Goal: Task Accomplishment & Management: Use online tool/utility

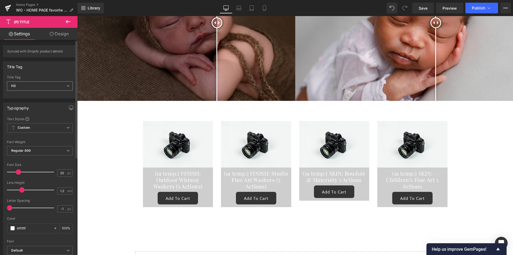
scroll to position [2812, 0]
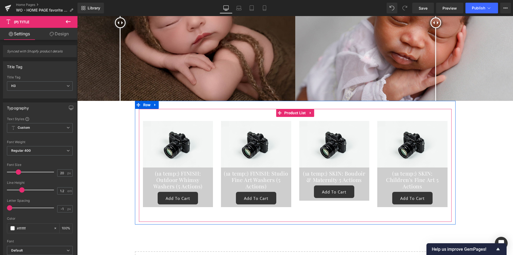
click at [291, 109] on span "Product List" at bounding box center [295, 113] width 24 height 8
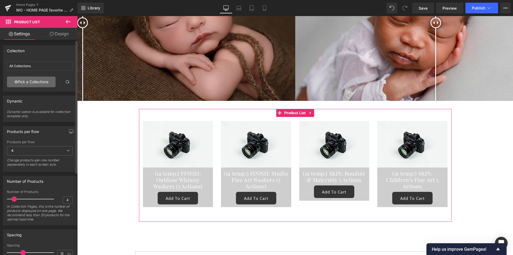
click at [28, 80] on link "Pick a Collections" at bounding box center [31, 81] width 49 height 11
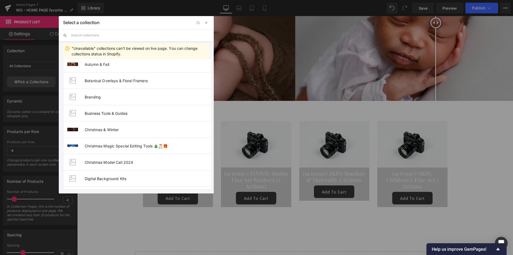
scroll to position [134, 0]
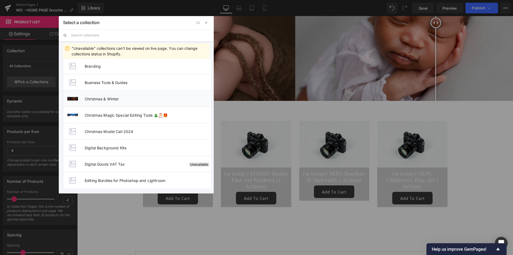
click at [107, 97] on span "Christmas & Winter" at bounding box center [148, 99] width 127 height 5
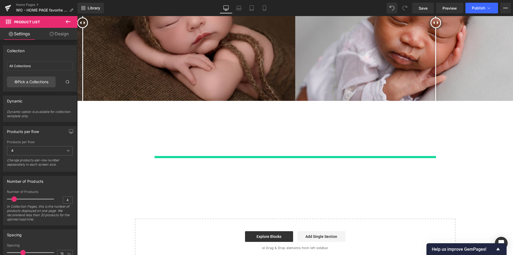
type input "Christmas & Winter"
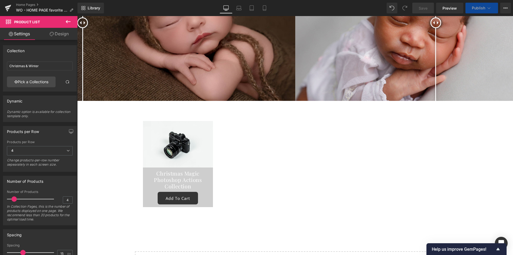
click at [71, 21] on icon at bounding box center [68, 21] width 6 height 6
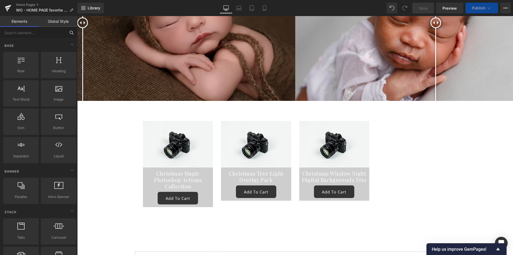
click at [40, 34] on input "text" at bounding box center [33, 33] width 66 height 12
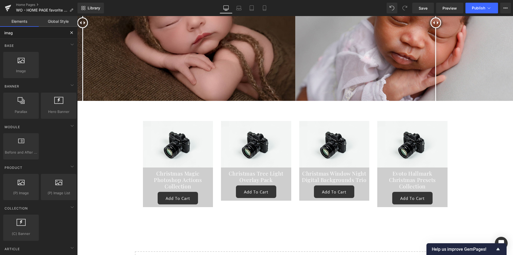
type input "image"
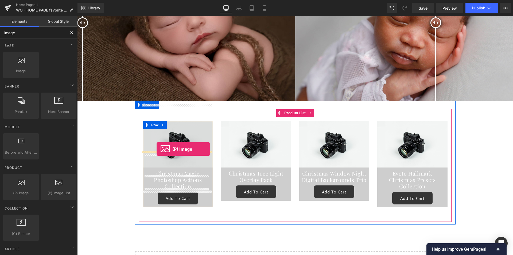
drag, startPoint x: 103, startPoint y: 206, endPoint x: 157, endPoint y: 149, distance: 77.9
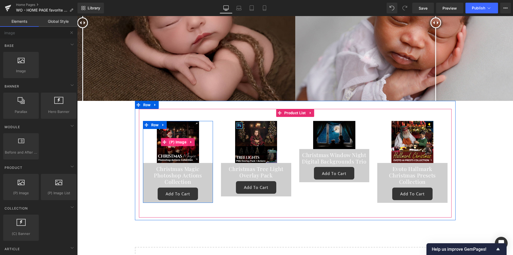
click at [176, 138] on span "(P) Image" at bounding box center [178, 142] width 20 height 8
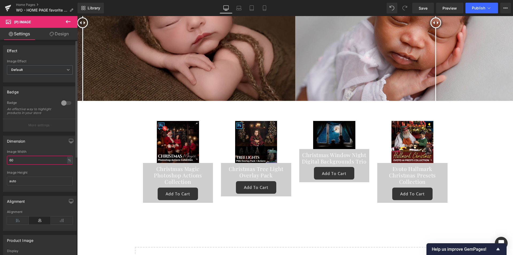
click at [54, 164] on input "60" at bounding box center [40, 160] width 66 height 9
type input "6"
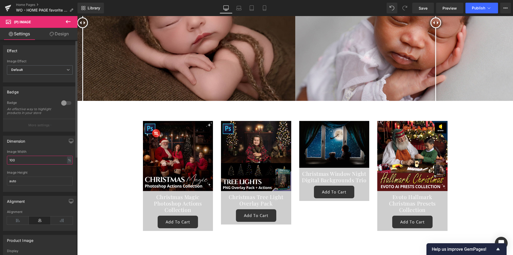
type input "100"
click at [48, 145] on div "Dimension" at bounding box center [39, 141] width 73 height 10
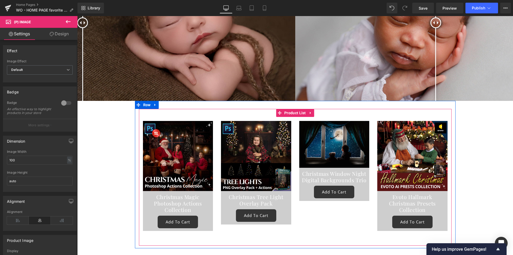
click at [214, 128] on div "Sale Off (P) Image Christmas Magic Photoshop Actions Collection (P) Title Add T…" at bounding box center [178, 176] width 78 height 118
click at [299, 109] on span "Product List" at bounding box center [295, 113] width 24 height 8
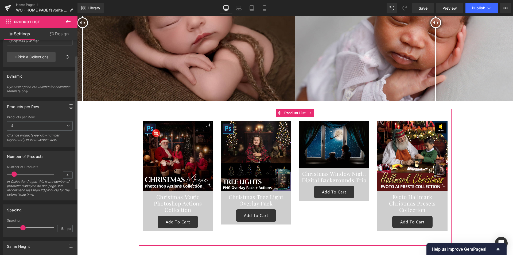
scroll to position [80, 0]
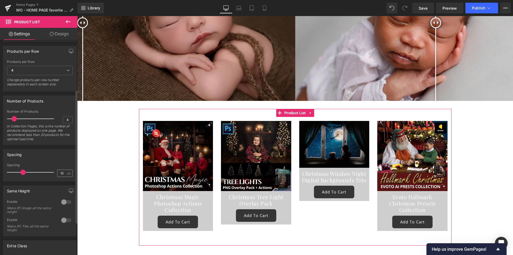
click at [61, 174] on input "15" at bounding box center [61, 173] width 9 height 7
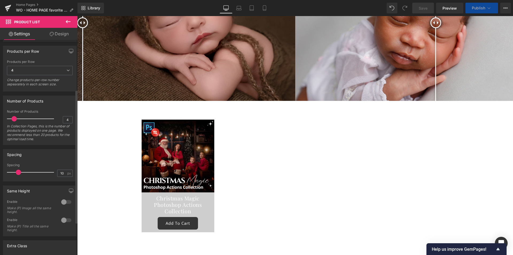
type input "10"
click at [56, 160] on div "Spacing 10px Spacing 10 px" at bounding box center [40, 165] width 74 height 32
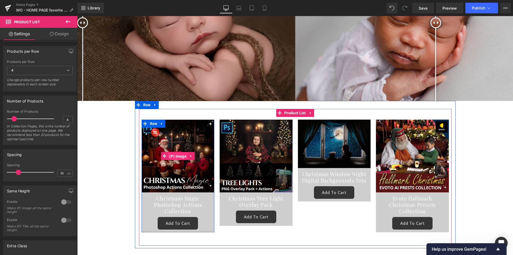
click at [182, 152] on span "(P) Image" at bounding box center [178, 156] width 20 height 8
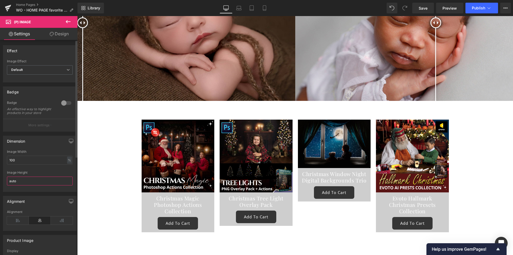
click at [25, 184] on input "auto" at bounding box center [40, 180] width 66 height 9
type input "a"
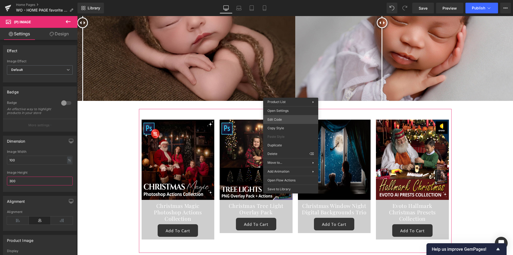
click at [283, 0] on div "(P) Image You are previewing how the will restyle your page. You can not edit E…" at bounding box center [256, 0] width 513 height 0
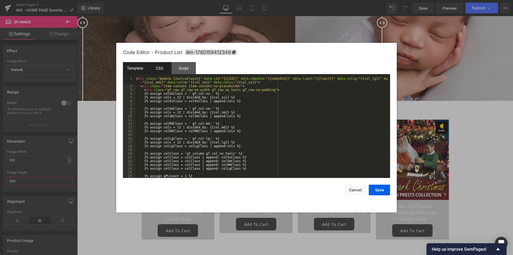
type input "300"
click at [169, 70] on div "CSS" at bounding box center [159, 68] width 24 height 12
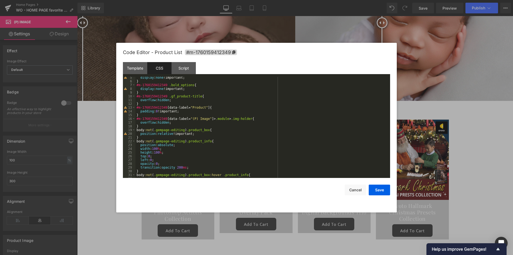
scroll to position [16, 0]
click at [195, 135] on div "display : none !important; } #m-1760159412349 .bold_options { display : none !i…" at bounding box center [262, 130] width 253 height 109
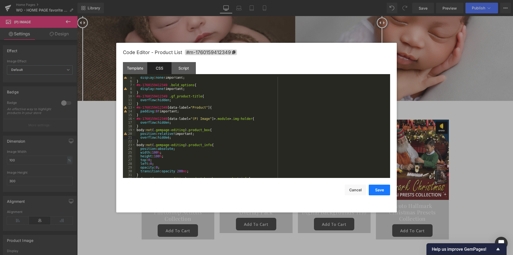
click at [383, 190] on button "Save" at bounding box center [379, 189] width 21 height 11
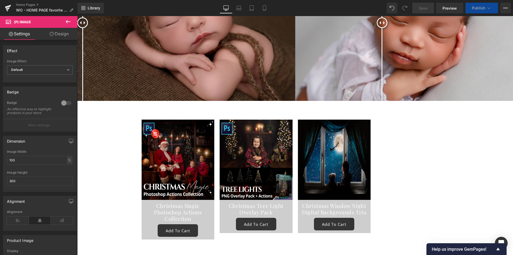
click at [171, 202] on div "Christmas Magic Photoshop Actions Collection (P) Title" at bounding box center [178, 213] width 68 height 22
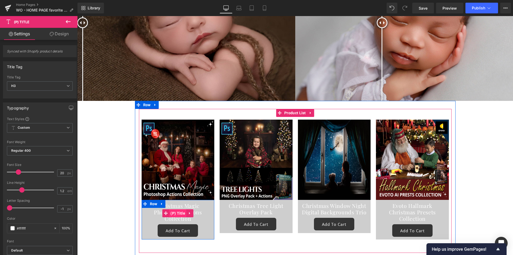
click at [172, 209] on span "(P) Title" at bounding box center [177, 213] width 17 height 8
click at [149, 200] on span "Row" at bounding box center [154, 204] width 10 height 8
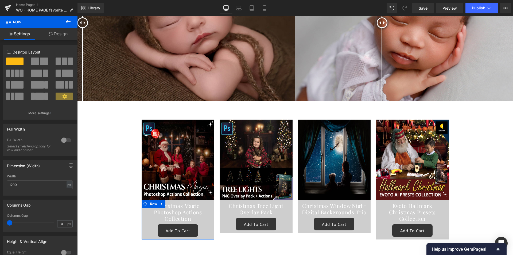
click at [52, 36] on icon at bounding box center [51, 34] width 4 height 4
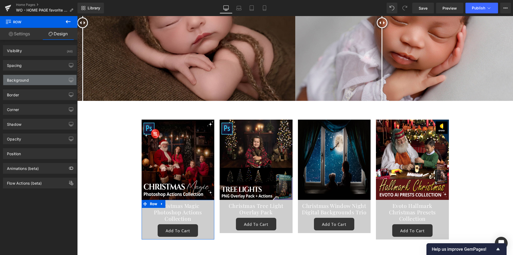
type input "#0e0a0a"
click at [32, 78] on div "Background" at bounding box center [39, 80] width 73 height 10
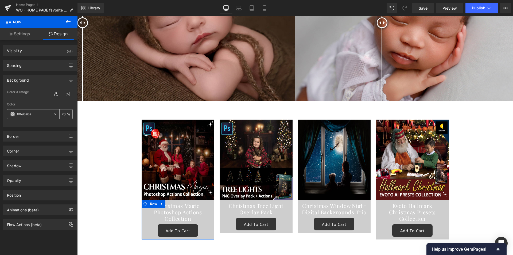
click at [62, 113] on input "20" at bounding box center [64, 114] width 5 height 6
click at [62, 114] on input "20" at bounding box center [64, 114] width 5 height 6
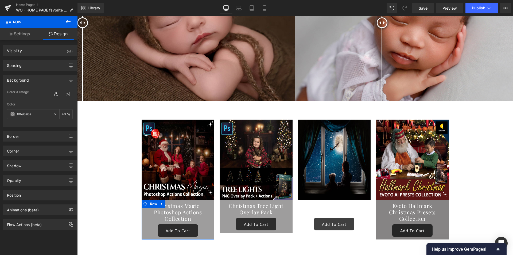
type input "40"
click at [26, 105] on div "Color" at bounding box center [40, 104] width 66 height 4
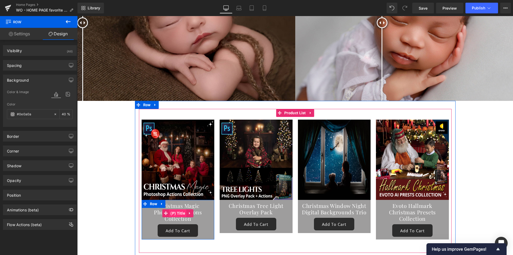
click at [177, 209] on span "(P) Title" at bounding box center [177, 213] width 17 height 8
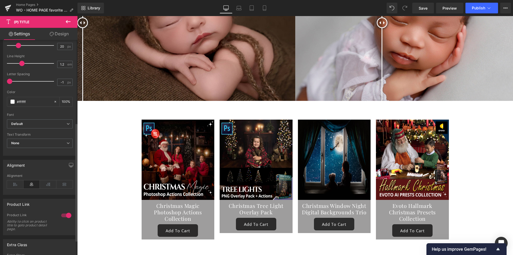
scroll to position [98, 0]
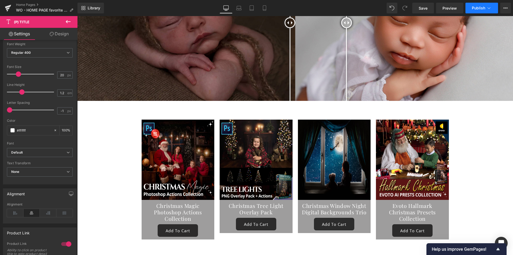
click at [488, 12] on button "Publish" at bounding box center [482, 8] width 33 height 11
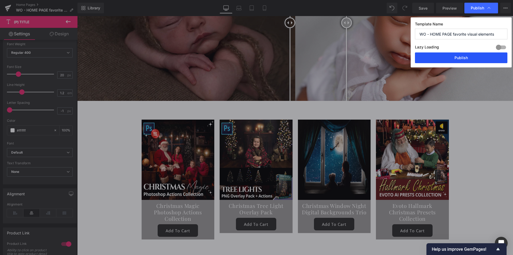
click at [458, 59] on button "Publish" at bounding box center [461, 57] width 93 height 11
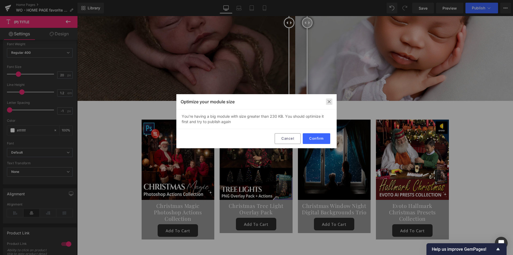
click at [329, 103] on img at bounding box center [329, 101] width 4 height 4
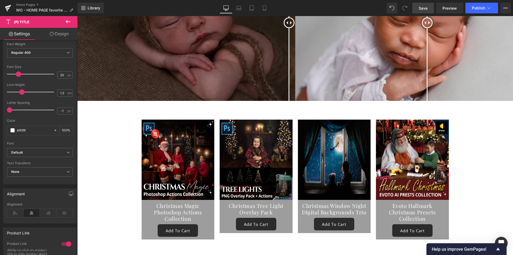
click at [421, 5] on span "Save" at bounding box center [423, 8] width 9 height 6
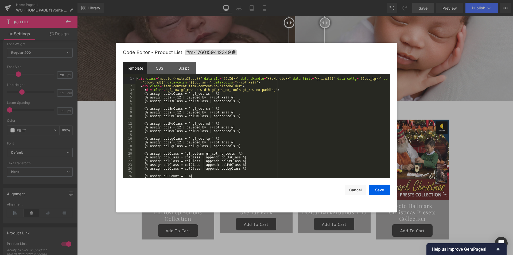
click at [309, 0] on div "(P) Title You are previewing how the will restyle your page. You can not edit E…" at bounding box center [256, 0] width 513 height 0
click at [165, 71] on div "CSS" at bounding box center [159, 68] width 24 height 12
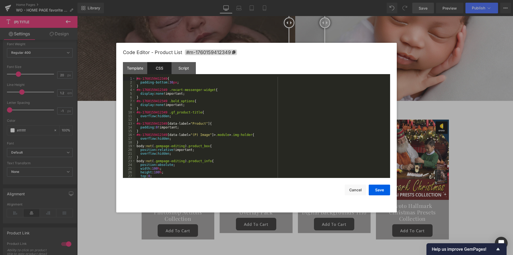
scroll to position [30, 0]
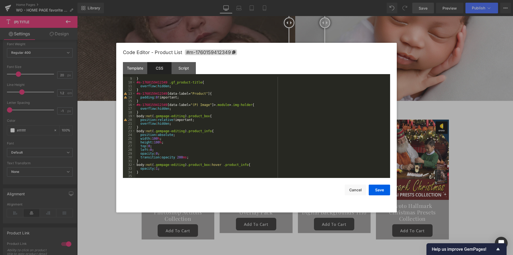
click at [189, 157] on div "} #m-1760159412349 .gf_product-title { overflow : hidden ; } #m-1760159412349 […" at bounding box center [262, 131] width 253 height 109
click at [374, 187] on button "Save" at bounding box center [379, 189] width 21 height 11
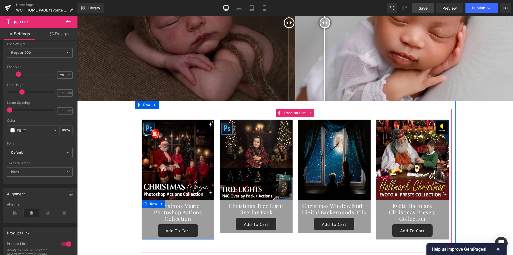
click at [146, 200] on span at bounding box center [145, 204] width 7 height 8
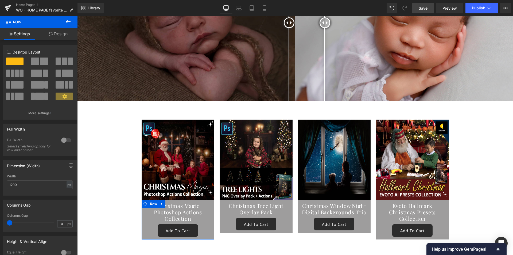
click at [60, 35] on link "Design" at bounding box center [58, 34] width 39 height 12
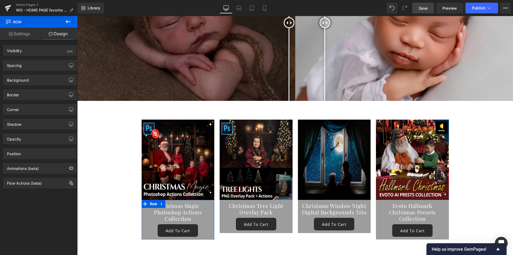
type input "#0e0a0a"
click at [36, 77] on div "Background" at bounding box center [39, 80] width 73 height 10
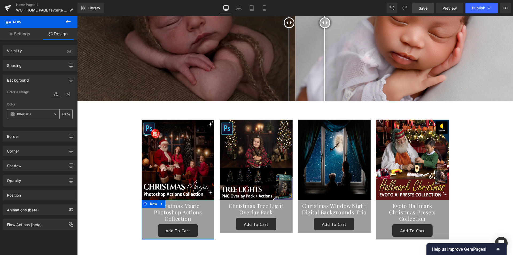
click at [62, 114] on input "40" at bounding box center [64, 114] width 5 height 6
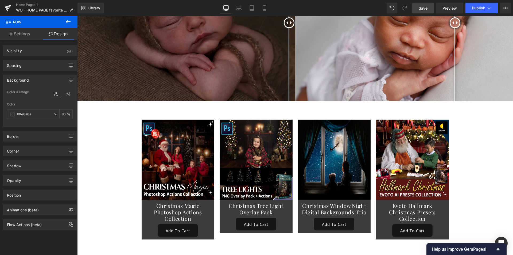
type input "80"
click at [426, 7] on span "Save" at bounding box center [423, 8] width 9 height 6
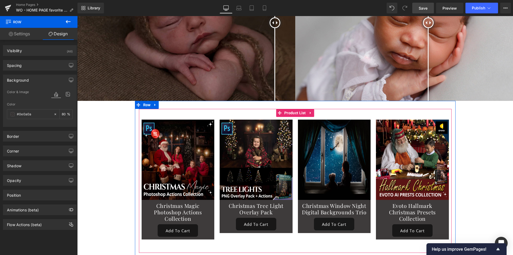
click at [150, 120] on div "Sale Off (P) Image Christmas Magic Photoshop Actions Collection (P) Title Add T…" at bounding box center [178, 180] width 73 height 120
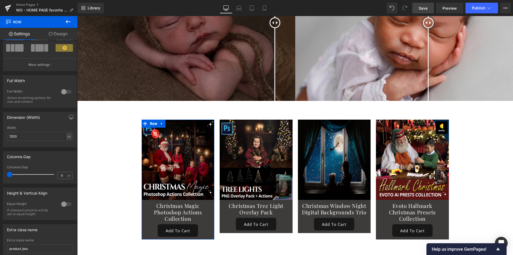
scroll to position [85, 0]
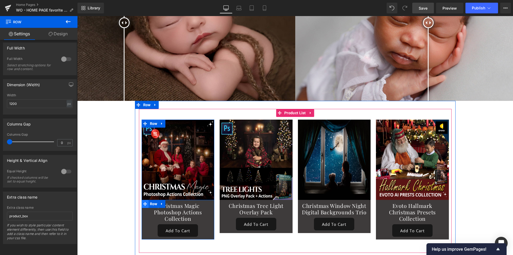
click at [145, 200] on span at bounding box center [145, 204] width 7 height 8
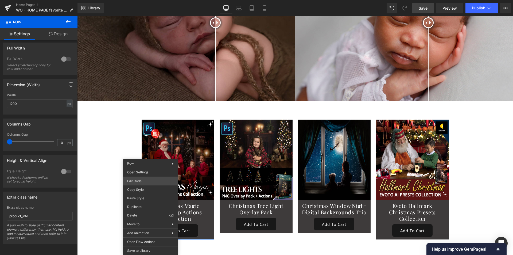
click at [140, 0] on div "Row You are previewing how the will restyle your page. You can not edit Element…" at bounding box center [256, 0] width 513 height 0
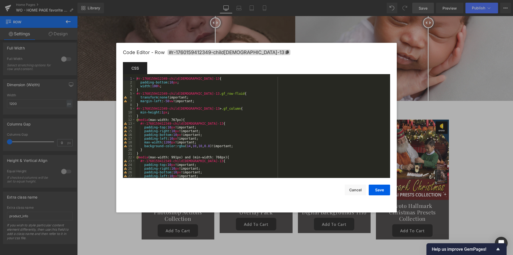
click at [99, 105] on div at bounding box center [256, 127] width 513 height 255
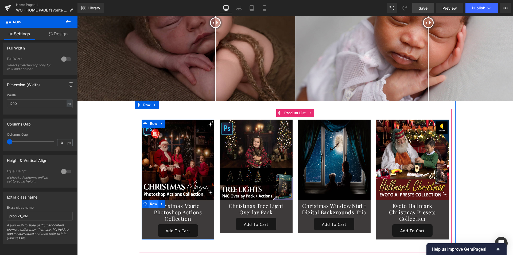
click at [149, 200] on span "Row" at bounding box center [154, 204] width 10 height 8
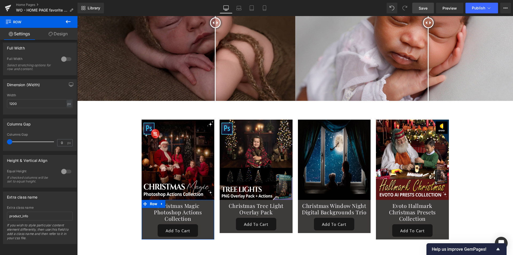
click at [51, 32] on icon at bounding box center [51, 34] width 4 height 4
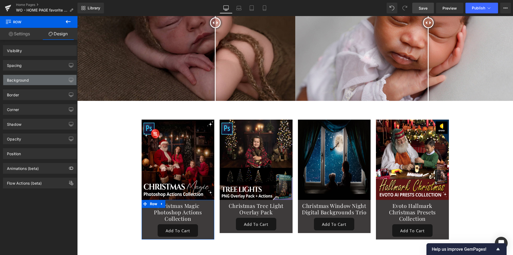
click at [33, 78] on div "Background" at bounding box center [39, 80] width 73 height 10
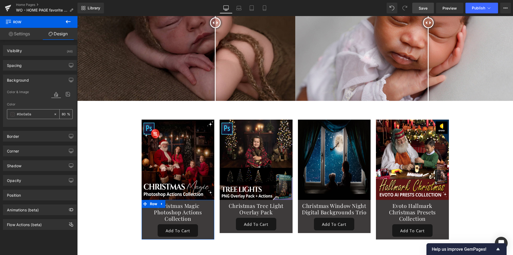
click at [26, 114] on input "#0e0a0a" at bounding box center [34, 114] width 34 height 6
click at [11, 114] on span at bounding box center [12, 114] width 4 height 4
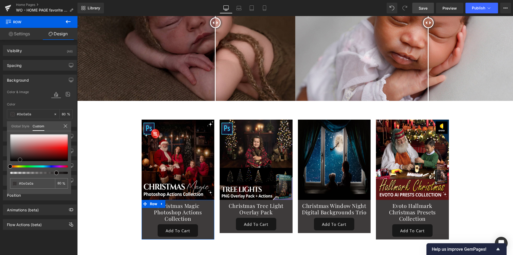
type input "#110c0c"
type input "#140e0e"
type input "#150e0e"
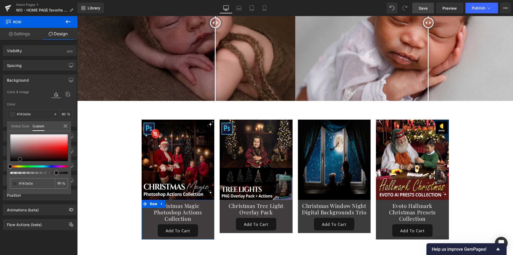
type input "#150e0e"
type input "#140f0f"
type input "#130f0f"
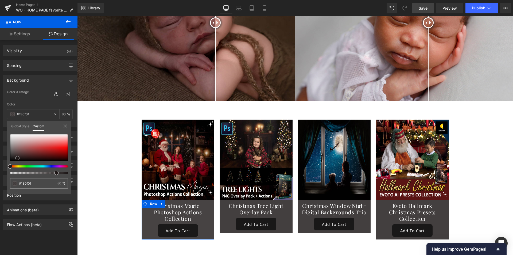
drag, startPoint x: 20, startPoint y: 159, endPoint x: 18, endPoint y: 157, distance: 3.1
click at [18, 157] on span at bounding box center [17, 158] width 4 height 4
type input "#191414"
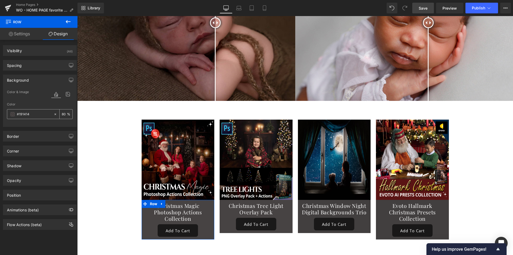
click at [62, 115] on input "80" at bounding box center [64, 114] width 5 height 6
click at [62, 113] on input "80" at bounding box center [64, 114] width 5 height 6
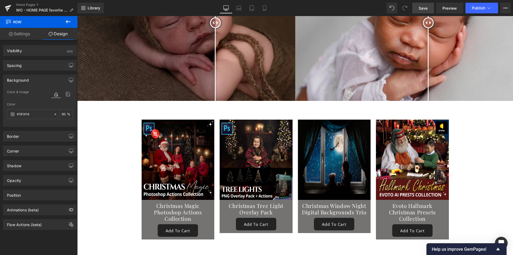
type input "60"
click at [418, 5] on link "Save" at bounding box center [424, 8] width 22 height 11
click at [119, 155] on div at bounding box center [295, 135] width 436 height 239
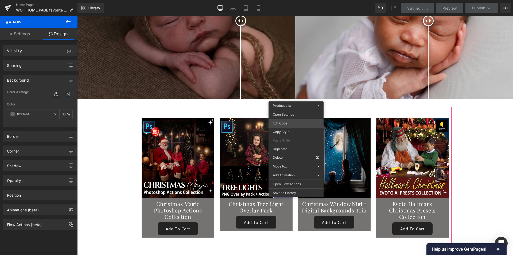
click at [282, 0] on div "Row You are previewing how the will restyle your page. You can not edit Element…" at bounding box center [256, 0] width 513 height 0
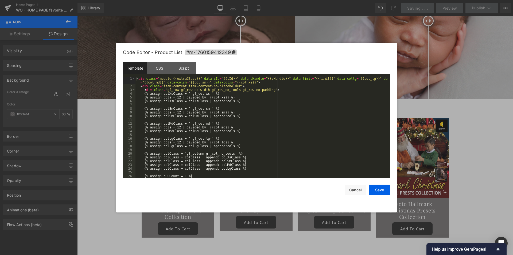
scroll to position [80, 0]
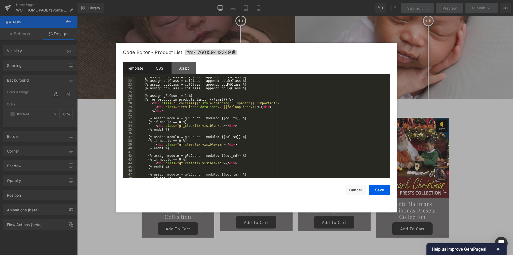
drag, startPoint x: 163, startPoint y: 68, endPoint x: 167, endPoint y: 74, distance: 7.6
click at [162, 68] on div "CSS" at bounding box center [159, 68] width 24 height 12
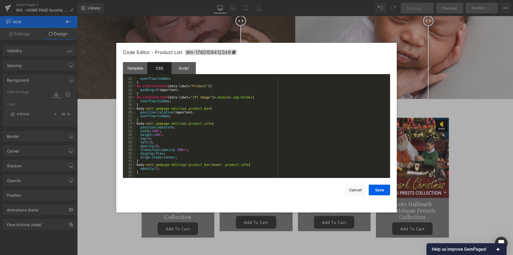
scroll to position [37, 0]
click at [105, 148] on div at bounding box center [256, 127] width 513 height 255
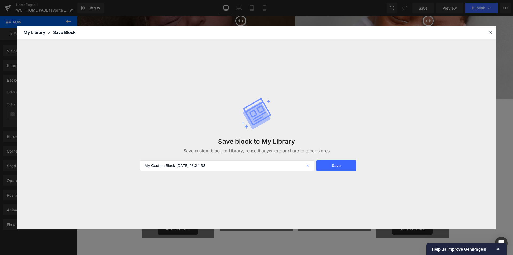
click at [309, 166] on icon at bounding box center [309, 165] width 12 height 11
click at [265, 166] on input "text" at bounding box center [227, 165] width 174 height 11
type input "ơ"
type input "[GP Custom] Hover effect"
click at [331, 167] on button "Save" at bounding box center [337, 165] width 40 height 11
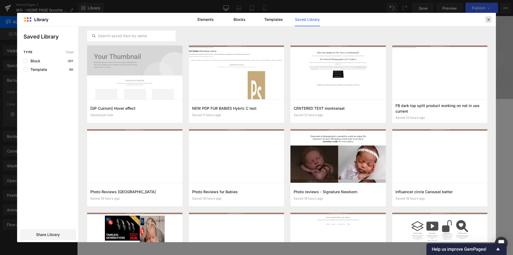
click at [487, 20] on icon at bounding box center [488, 19] width 5 height 5
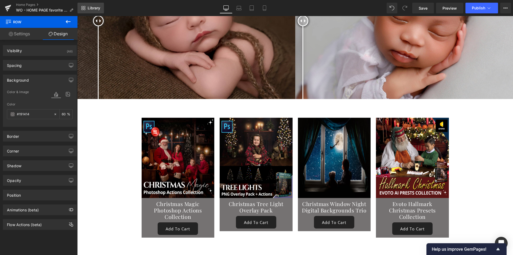
click at [88, 9] on span "Library" at bounding box center [94, 8] width 13 height 5
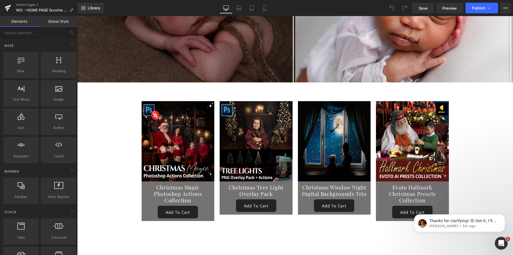
click at [176, 109] on img at bounding box center [178, 141] width 73 height 80
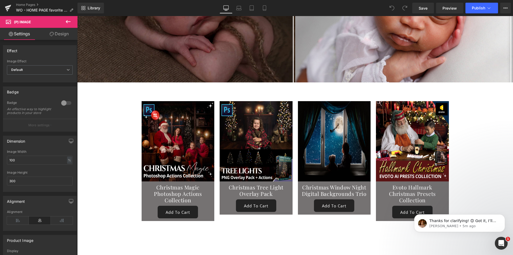
click at [69, 22] on icon at bounding box center [68, 21] width 5 height 3
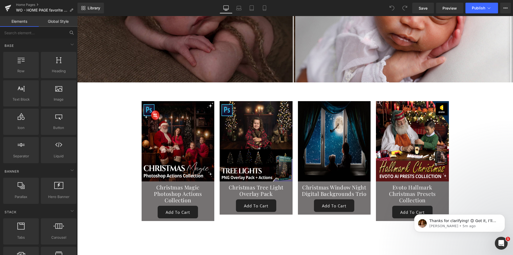
scroll to position [2831, 0]
click at [45, 35] on input "text" at bounding box center [33, 33] width 66 height 12
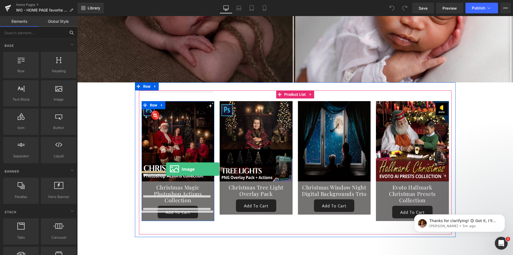
drag, startPoint x: 97, startPoint y: 134, endPoint x: 166, endPoint y: 169, distance: 77.2
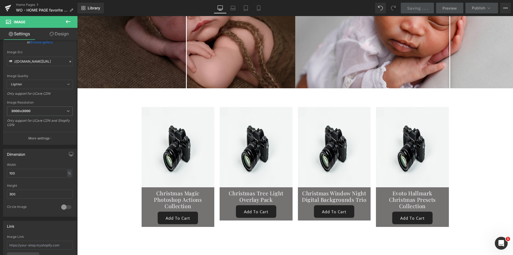
scroll to position [2824, 0]
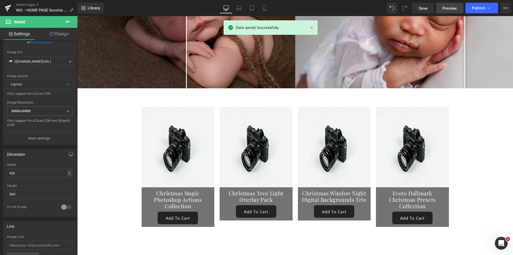
click at [443, 8] on span "Preview" at bounding box center [450, 8] width 14 height 6
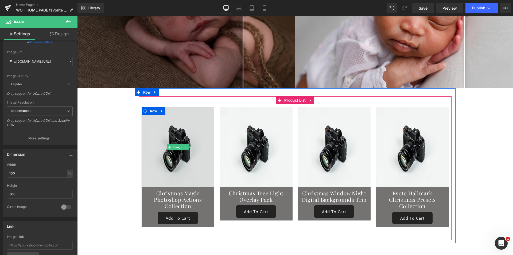
click at [198, 108] on img at bounding box center [178, 147] width 73 height 80
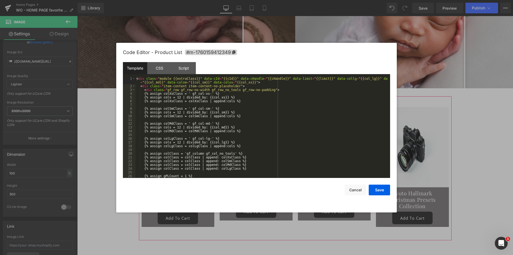
click at [299, 0] on div "Image You are previewing how the will restyle your page. You can not edit Eleme…" at bounding box center [256, 0] width 513 height 0
click at [158, 71] on div "CSS" at bounding box center [159, 68] width 24 height 12
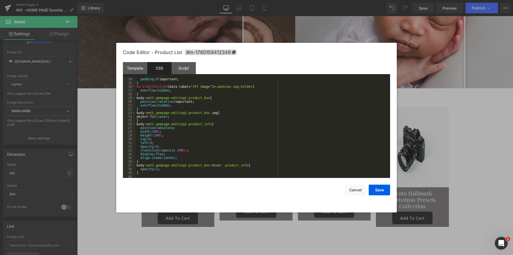
scroll to position [49, 0]
